Goal: Navigation & Orientation: Understand site structure

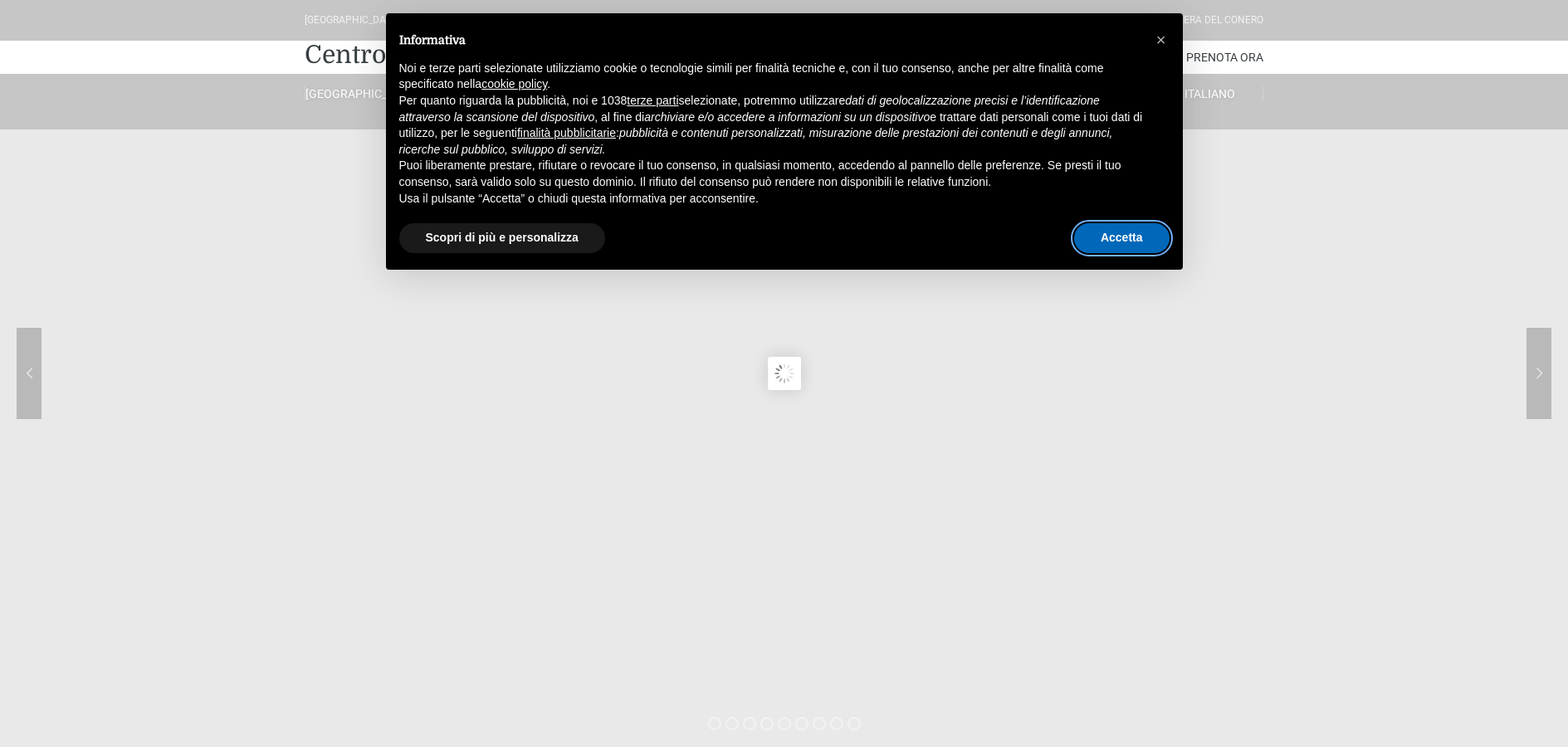
click at [1108, 239] on button "Accetta" at bounding box center [1122, 239] width 96 height 30
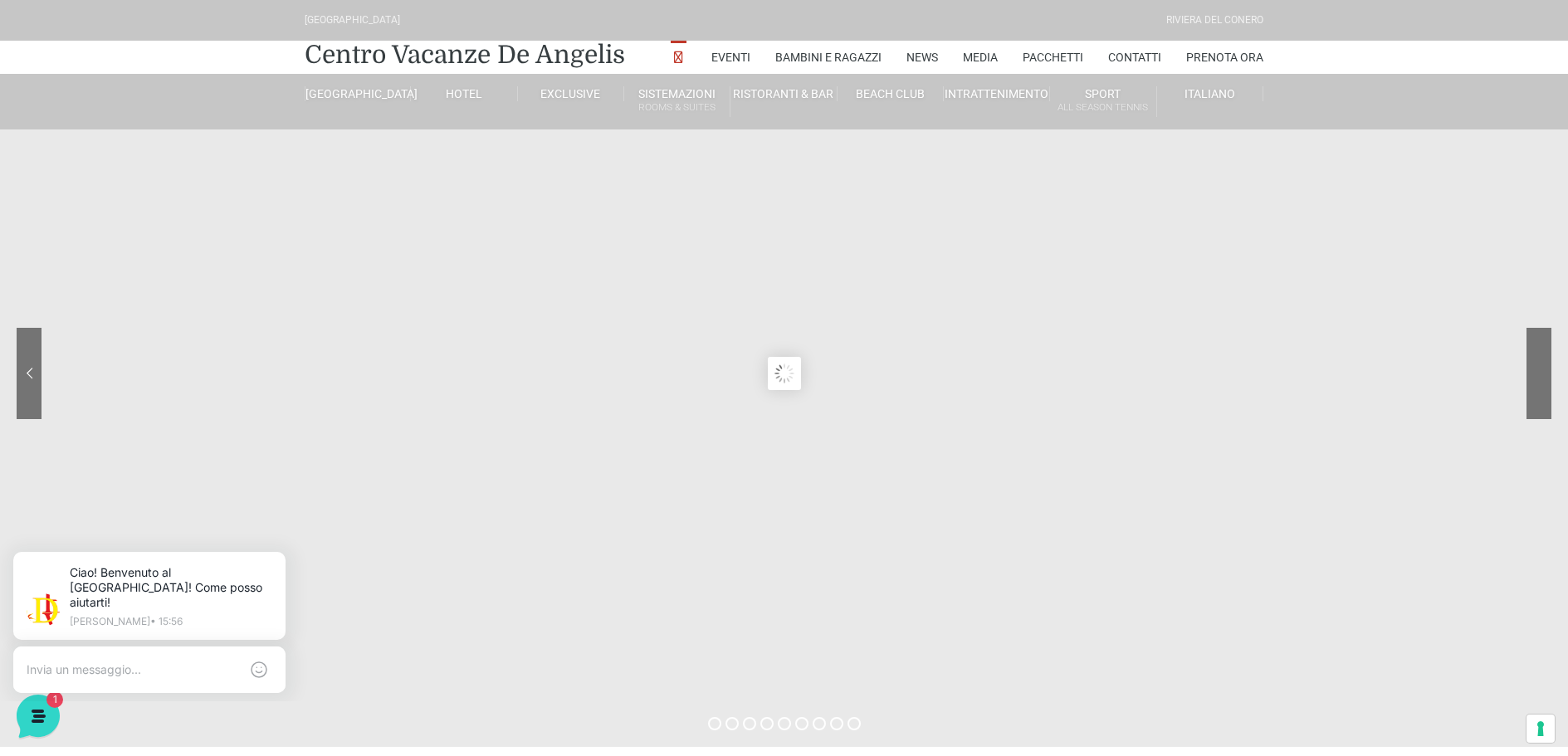
click at [1539, 376] on sr7-nav-img-live at bounding box center [1476, 373] width 150 height 92
click at [1539, 375] on sr7-nav-img-live at bounding box center [1476, 373] width 150 height 92
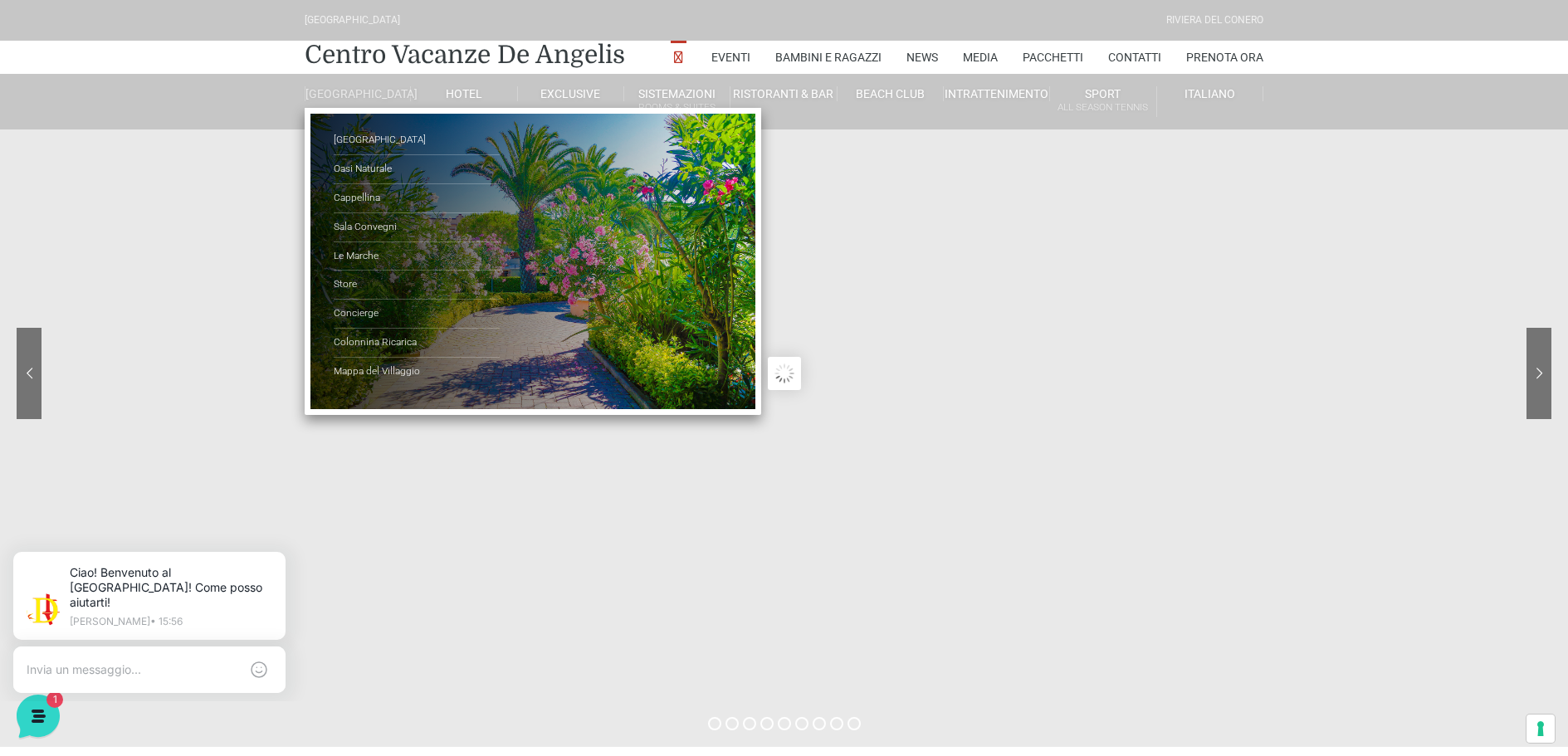
click at [371, 98] on link "[GEOGRAPHIC_DATA]" at bounding box center [357, 94] width 106 height 15
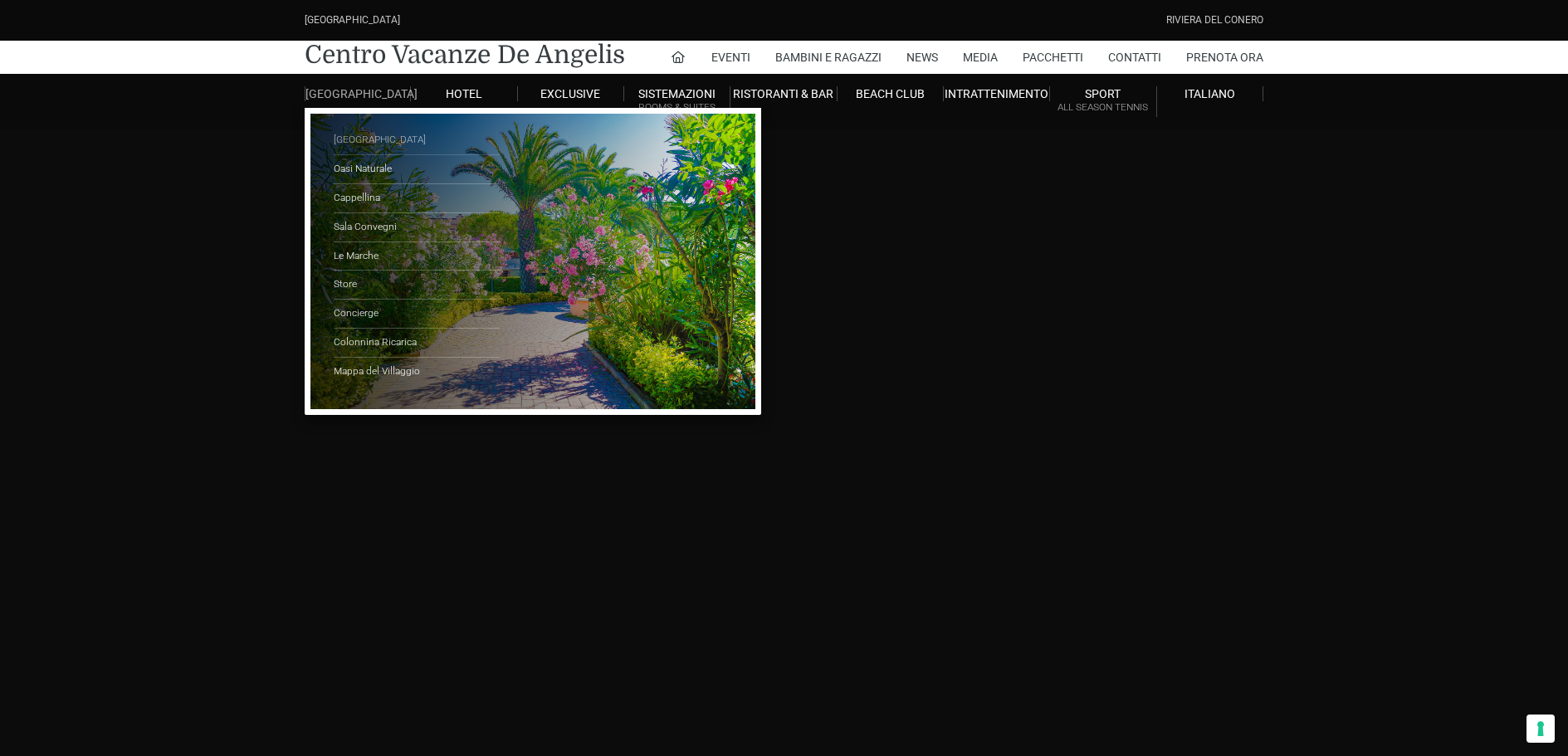
click at [373, 156] on link "[GEOGRAPHIC_DATA]" at bounding box center [416, 140] width 166 height 29
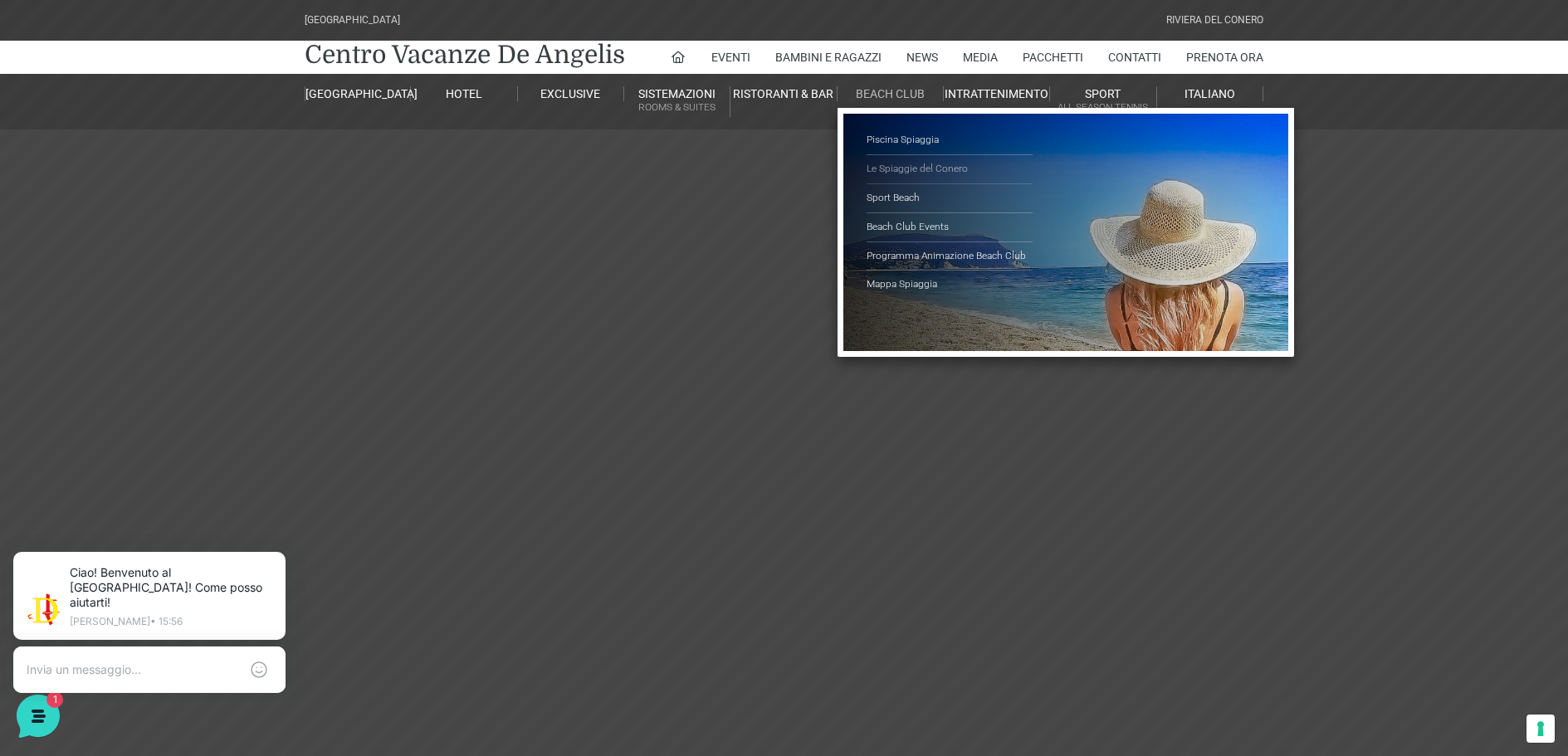
click at [901, 167] on link "Le Spiaggie del Conero" at bounding box center [949, 170] width 166 height 29
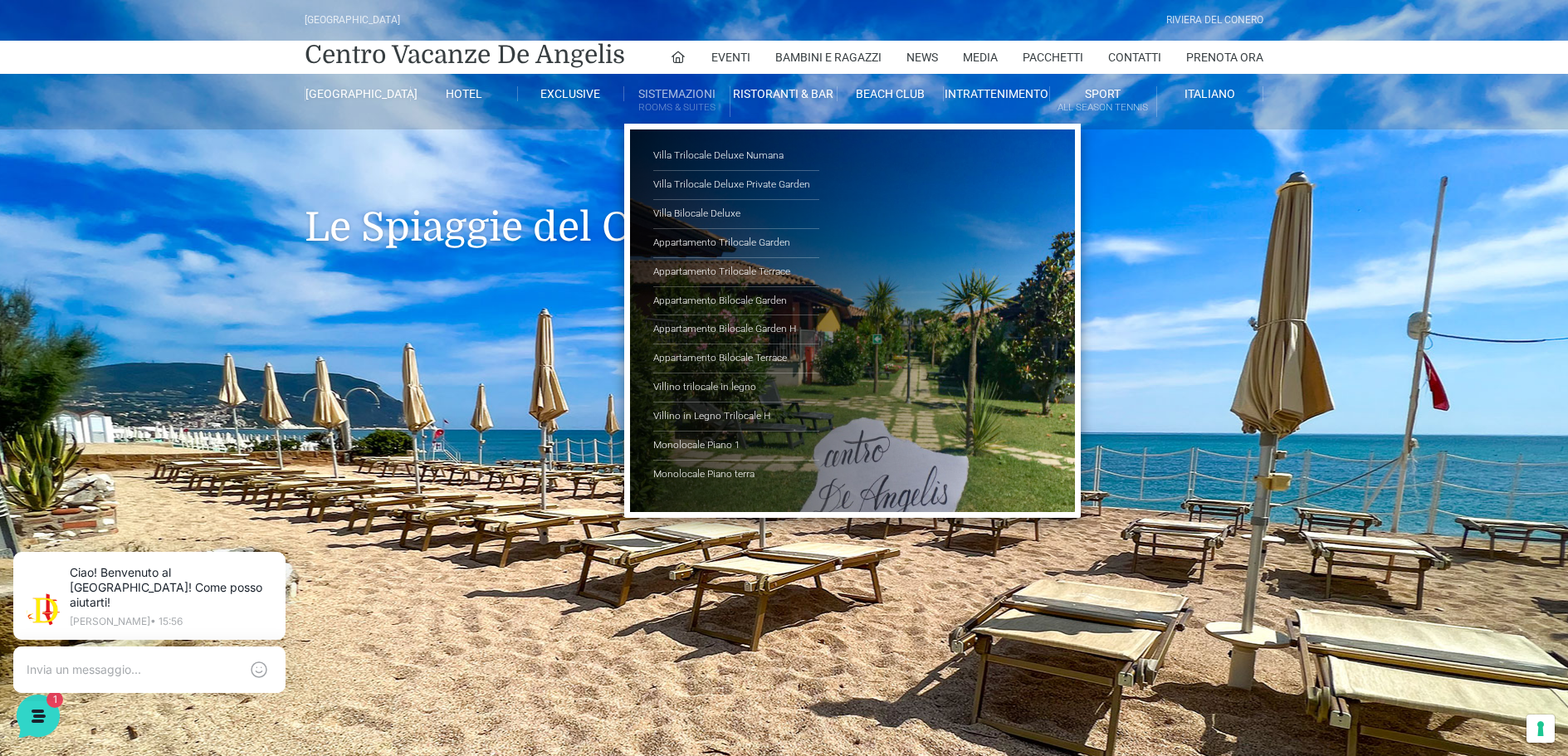
click at [678, 98] on link "Sistemazioni Rooms & Suites" at bounding box center [677, 102] width 106 height 31
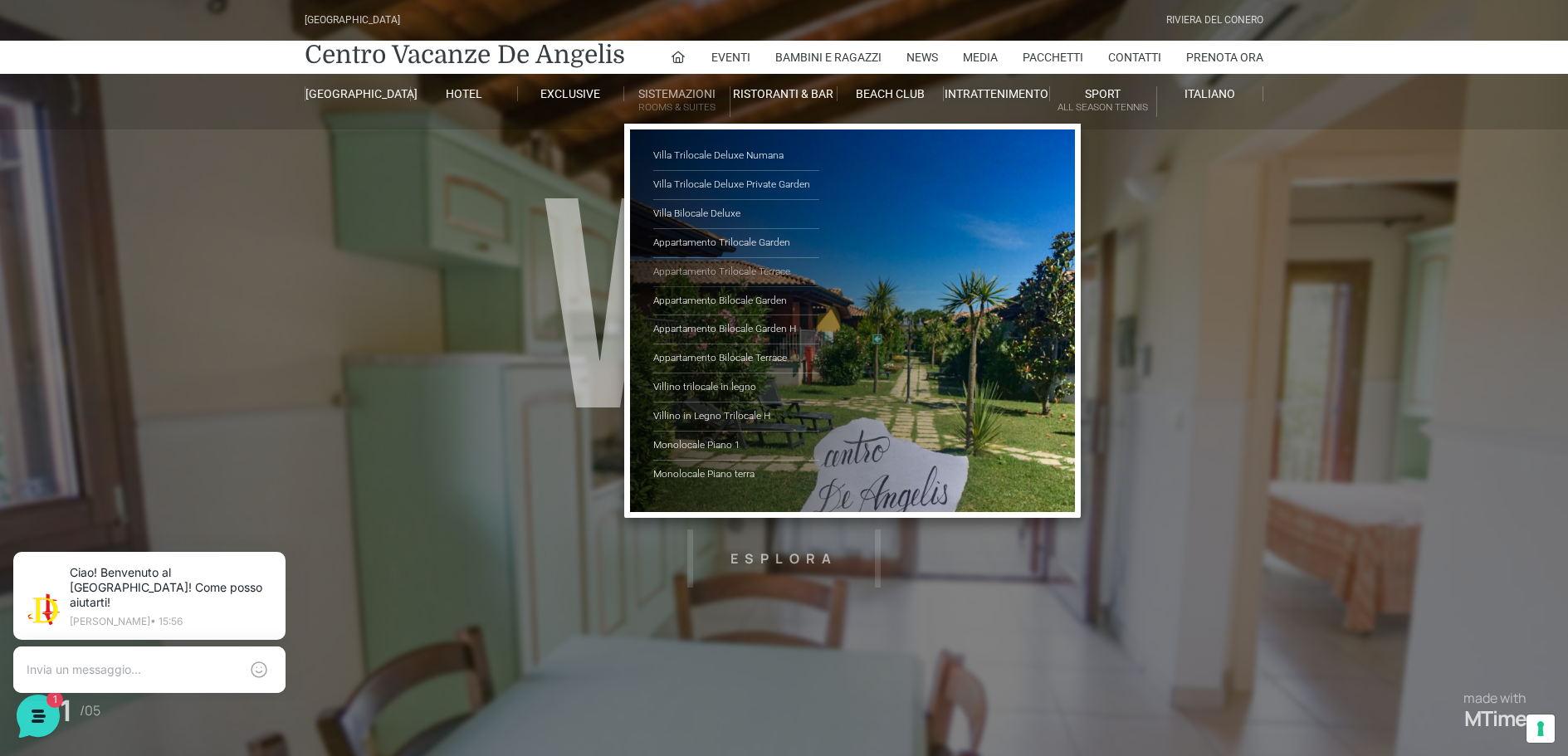
click at [747, 270] on link "Appartamento Trilocale Terrace" at bounding box center [736, 272] width 166 height 29
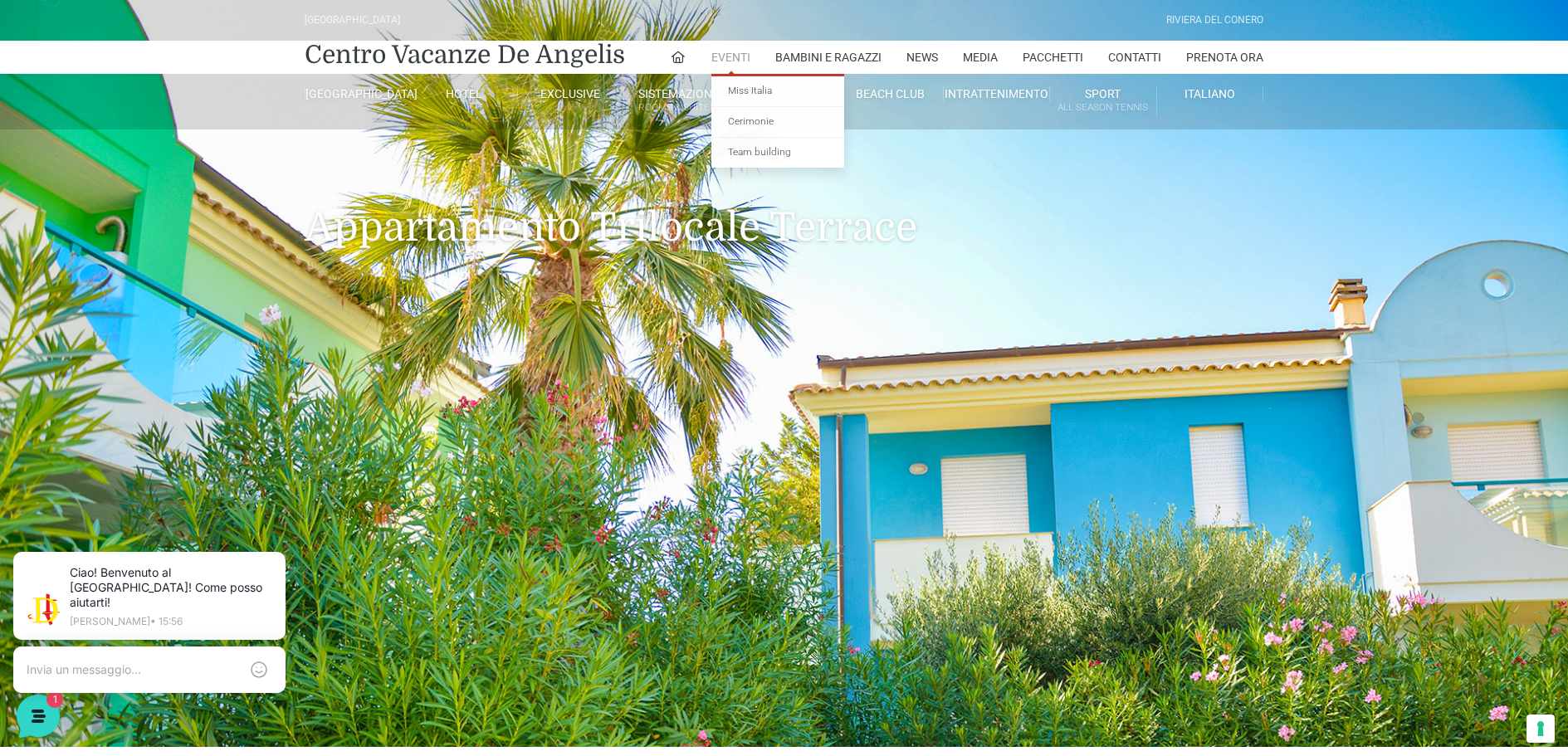
click at [723, 51] on link "Eventi" at bounding box center [731, 56] width 39 height 33
